Goal: Task Accomplishment & Management: Manage account settings

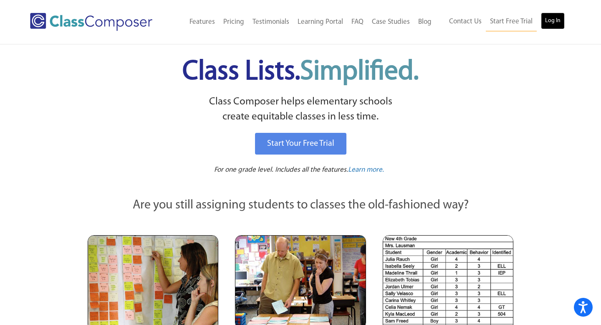
click at [553, 22] on link "Log In" at bounding box center [553, 21] width 24 height 17
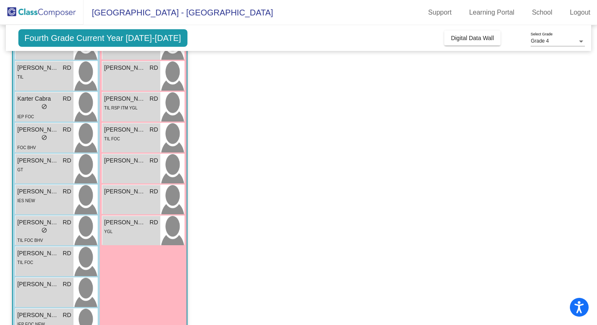
scroll to position [193, 0]
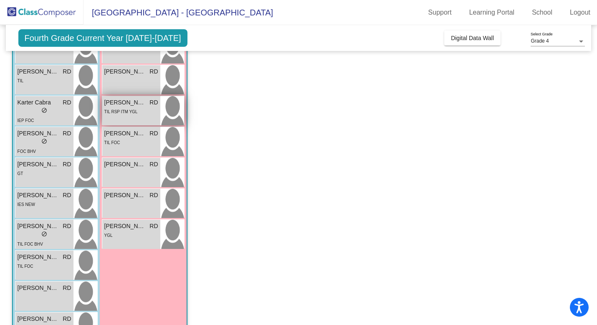
click at [123, 113] on span "TIL RSP ITM YGL" at bounding box center [120, 111] width 33 height 5
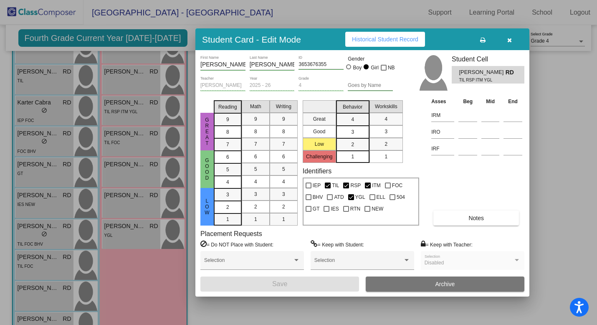
click at [513, 40] on button "button" at bounding box center [509, 39] width 27 height 15
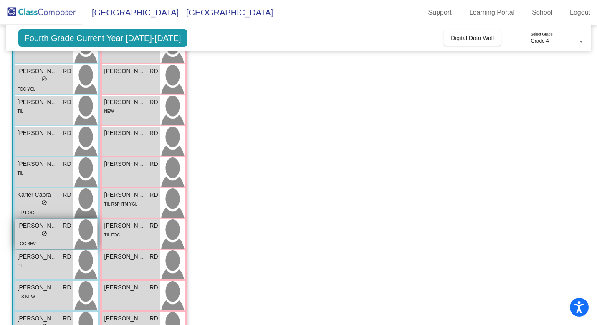
scroll to position [0, 0]
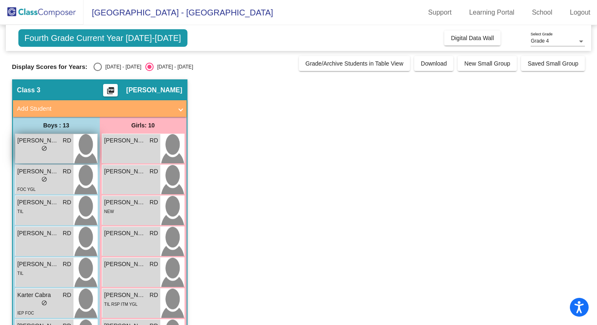
click at [43, 147] on span "do_not_disturb_alt" at bounding box center [44, 148] width 6 height 6
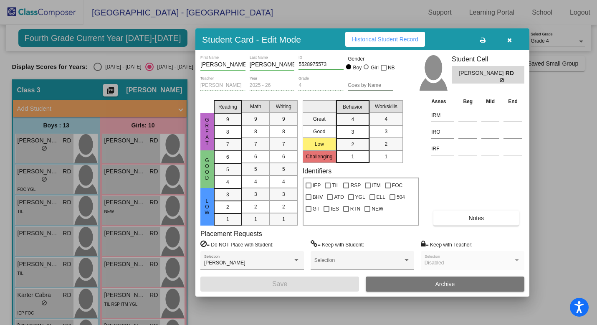
click at [387, 51] on div "Calvin First Name Reeter Last Name 5528975573 ID Gender Boy Girl NB Riley Dodso…" at bounding box center [362, 173] width 334 height 246
click at [380, 45] on button "Historical Student Record" at bounding box center [385, 39] width 80 height 15
click at [276, 254] on div "Wesley Reeter Selection" at bounding box center [252, 260] width 104 height 19
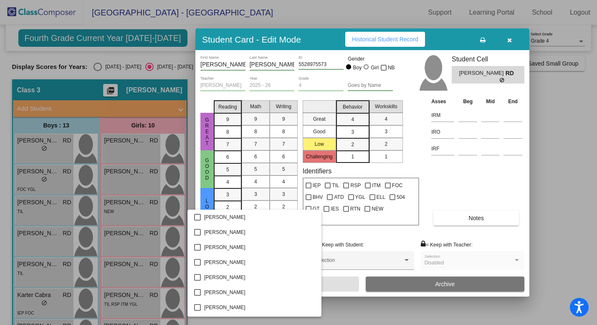
scroll to position [1864, 0]
click at [449, 199] on div at bounding box center [298, 162] width 597 height 325
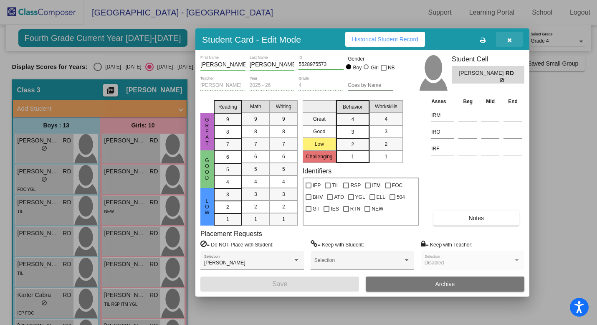
click at [514, 40] on button "button" at bounding box center [509, 39] width 27 height 15
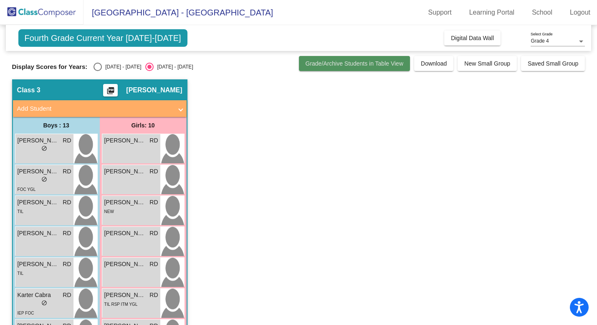
click at [360, 65] on span "Grade/Archive Students in Table View" at bounding box center [355, 63] width 98 height 7
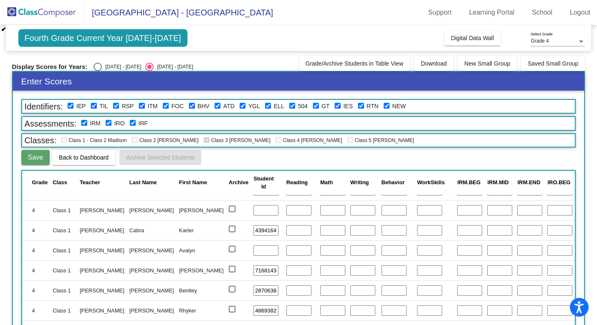
scroll to position [323, 0]
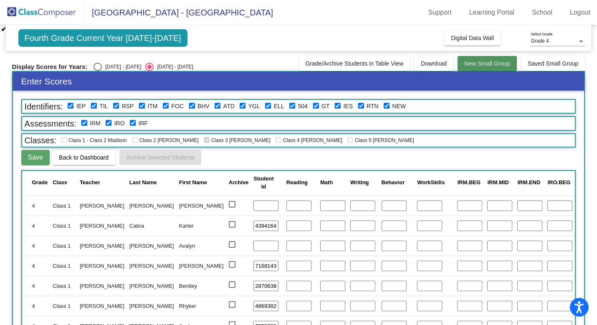
click at [497, 62] on span "New Small Group" at bounding box center [487, 63] width 46 height 7
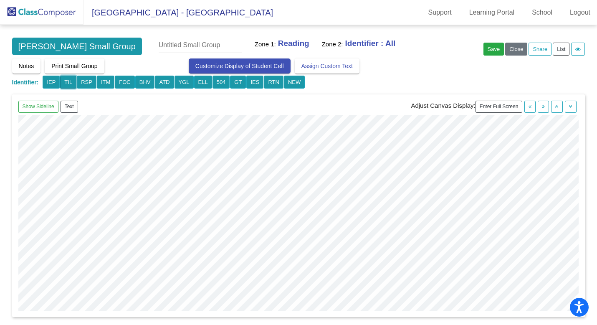
click at [60, 81] on button "TIL" at bounding box center [51, 82] width 17 height 13
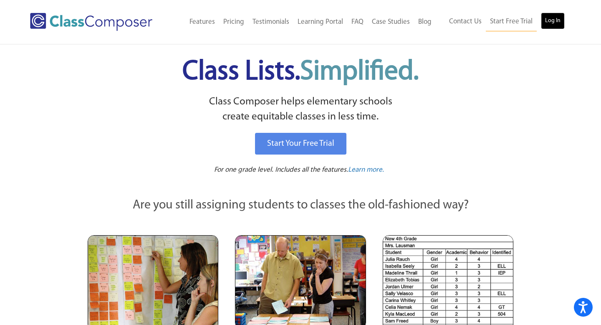
click at [545, 16] on link "Log In" at bounding box center [553, 21] width 24 height 17
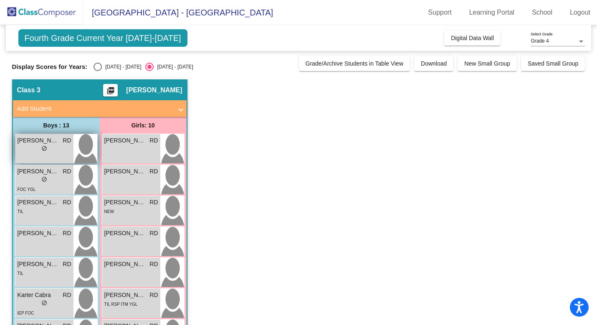
click at [63, 152] on div "lock do_not_disturb_alt" at bounding box center [45, 149] width 54 height 9
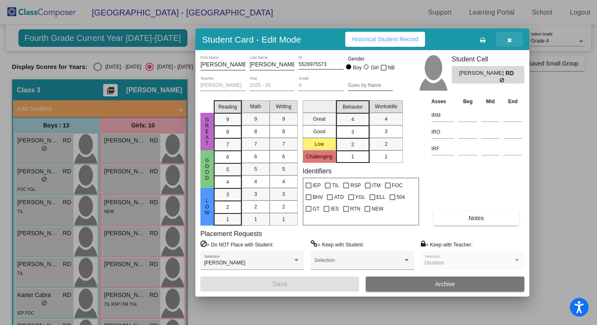
click at [509, 40] on icon "button" at bounding box center [509, 40] width 5 height 6
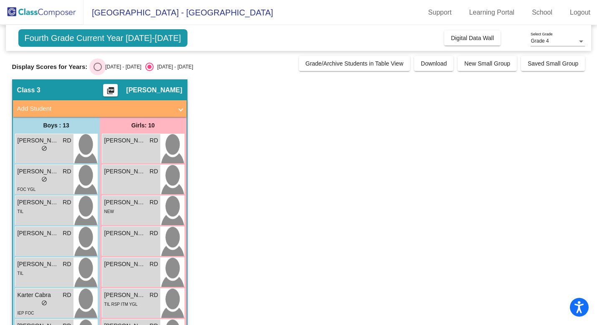
click at [94, 67] on div "Select an option" at bounding box center [98, 67] width 8 height 8
click at [97, 71] on input "2024 - 2025" at bounding box center [97, 71] width 0 height 0
radio input "true"
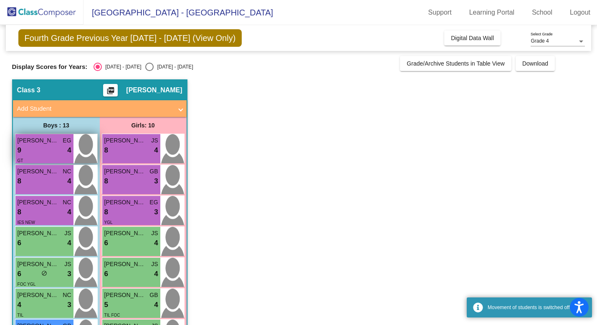
click at [53, 148] on div "9 lock do_not_disturb_alt 4" at bounding box center [45, 150] width 54 height 11
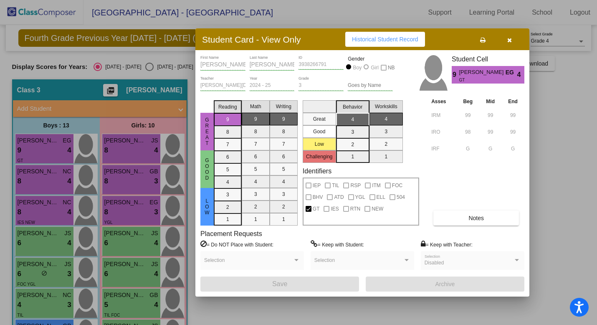
click at [401, 34] on button "Historical Student Record" at bounding box center [385, 39] width 80 height 15
click at [508, 37] on icon "button" at bounding box center [509, 40] width 5 height 6
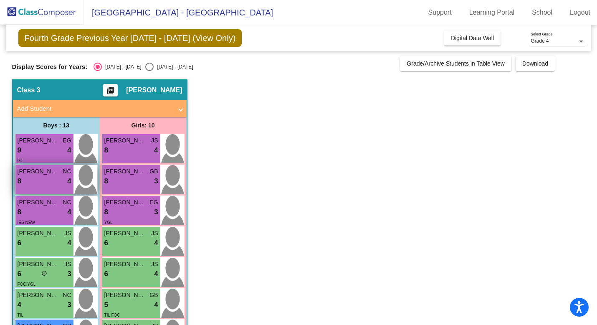
click at [64, 174] on span "NC" at bounding box center [67, 171] width 8 height 9
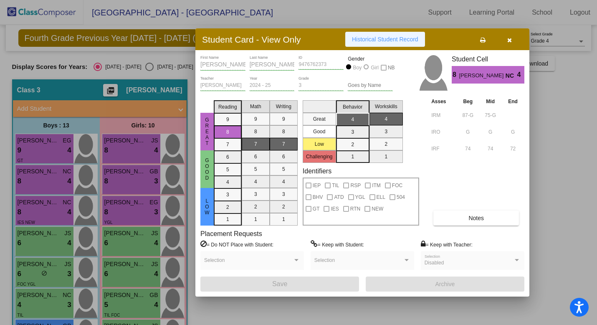
click at [397, 39] on span "Historical Student Record" at bounding box center [385, 39] width 66 height 7
click at [112, 105] on div at bounding box center [298, 162] width 597 height 325
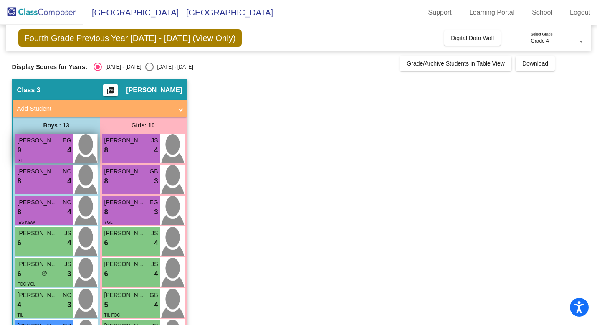
click at [49, 146] on div "9 lock do_not_disturb_alt 4" at bounding box center [45, 150] width 54 height 11
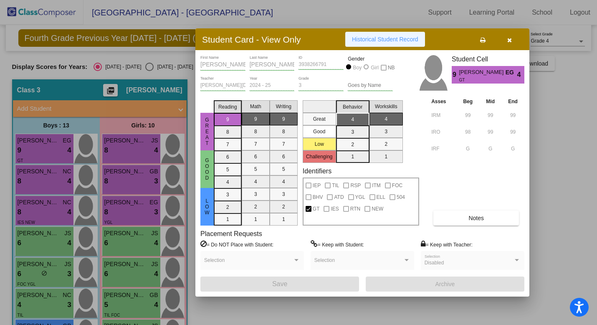
click at [385, 41] on span "Historical Student Record" at bounding box center [385, 39] width 66 height 7
click at [517, 38] on button "button" at bounding box center [509, 39] width 27 height 15
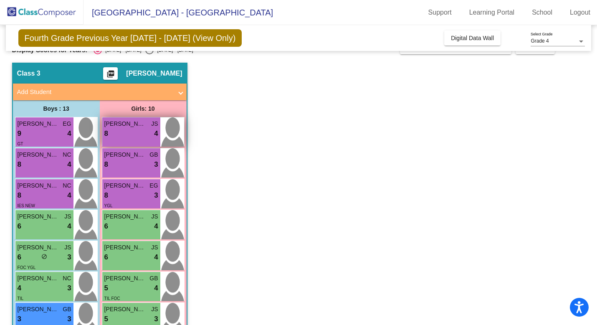
scroll to position [16, 0]
